Goal: Manage account settings

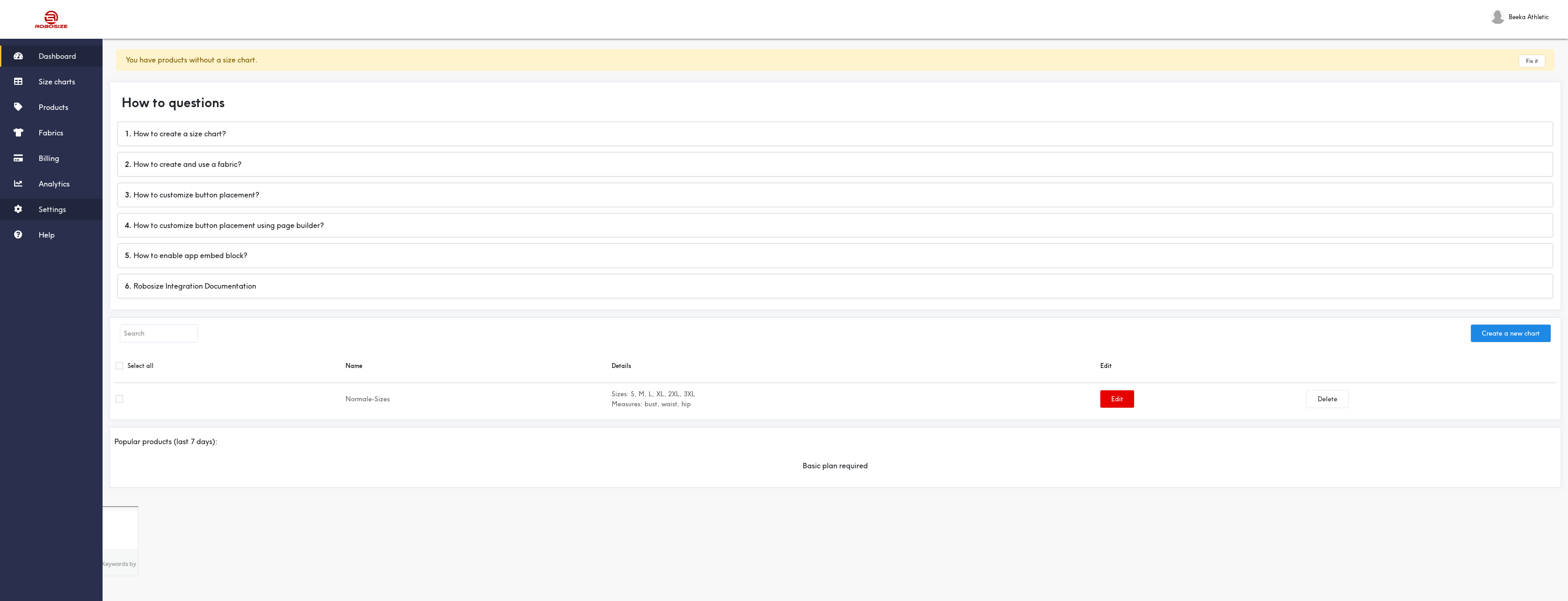
click at [71, 211] on link "Settings" at bounding box center [51, 209] width 103 height 21
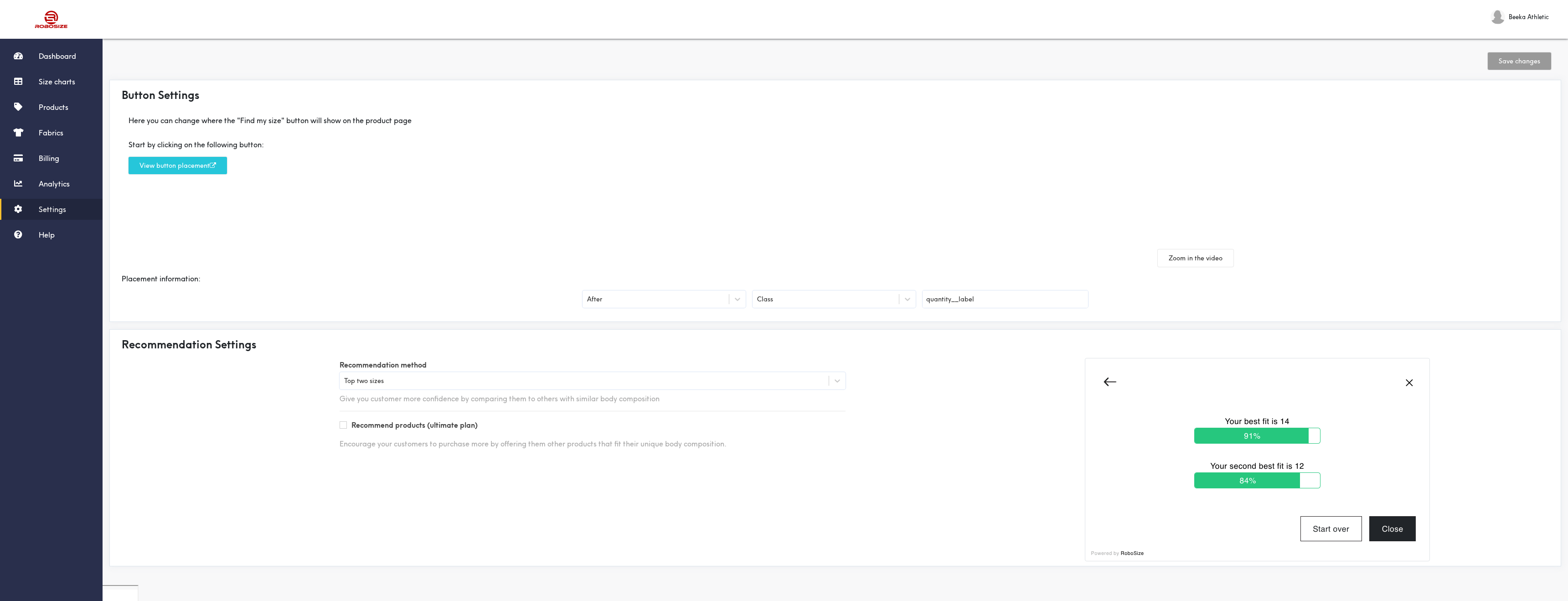
click at [402, 376] on div "Top two sizes" at bounding box center [585, 380] width 489 height 9
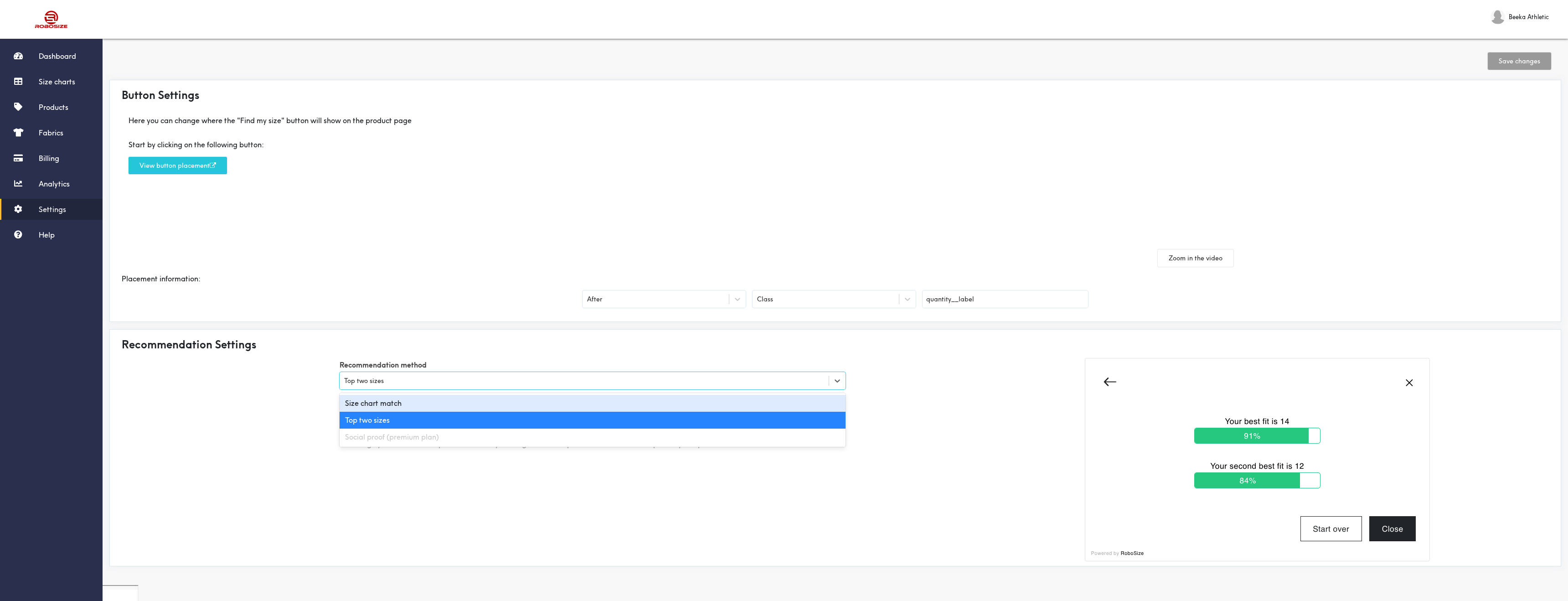
click at [501, 177] on div "Start by clicking on the following button: View button placement" at bounding box center [474, 157] width 707 height 49
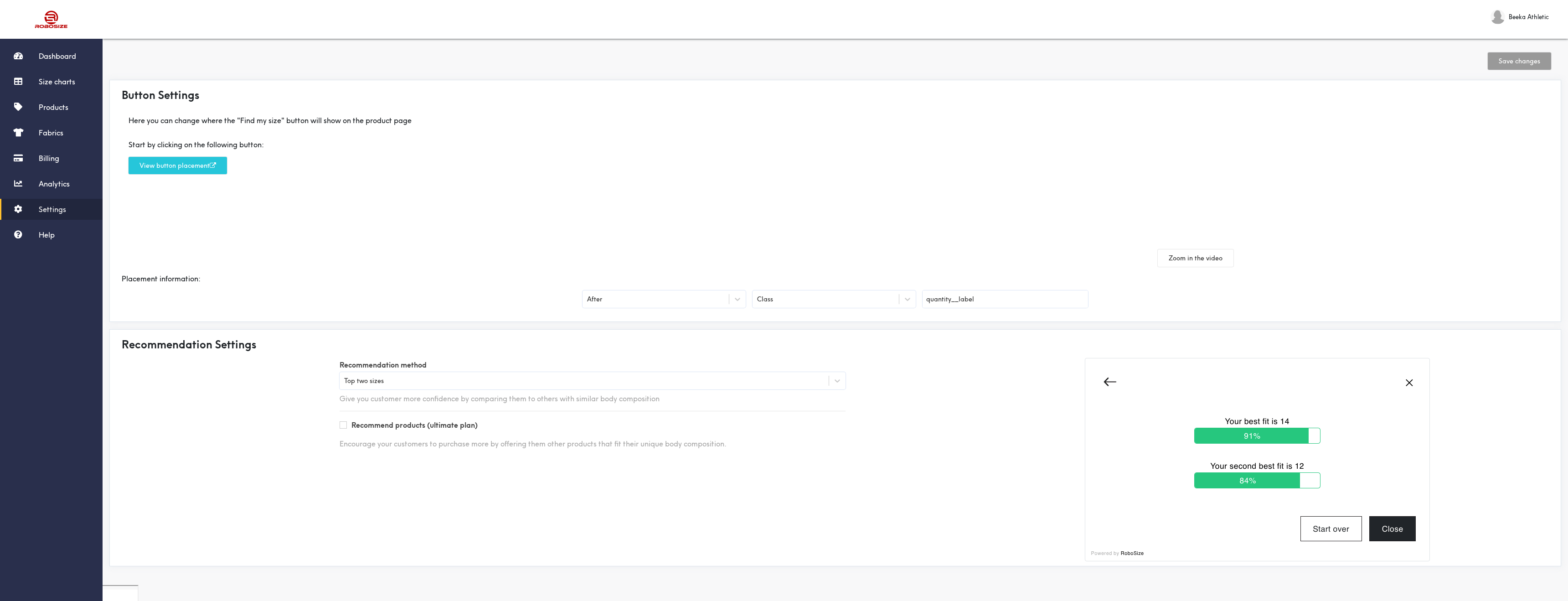
click at [709, 386] on div "Top two sizes" at bounding box center [593, 380] width 506 height 17
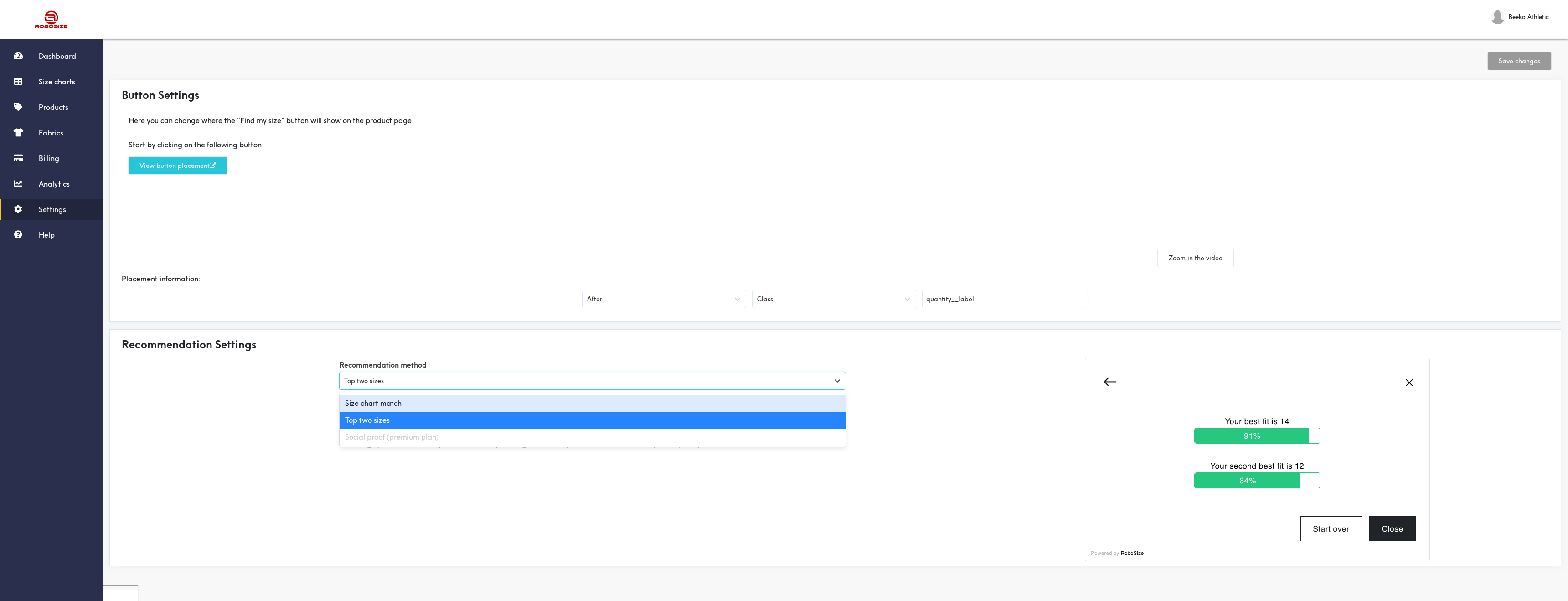
click at [711, 395] on div "Size chart match" at bounding box center [593, 403] width 506 height 17
